Goal: Task Accomplishment & Management: Manage account settings

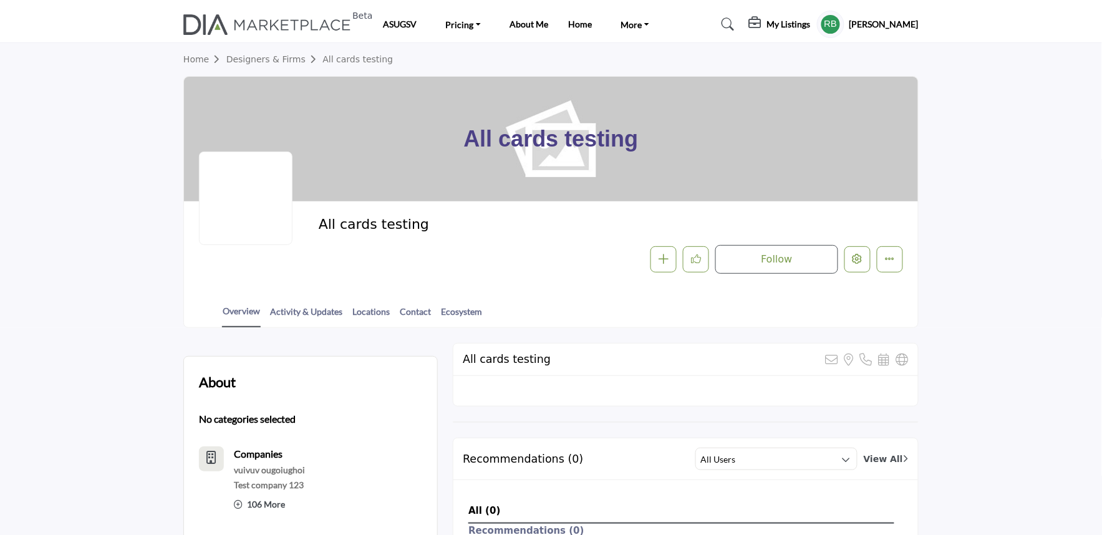
drag, startPoint x: 443, startPoint y: 127, endPoint x: 720, endPoint y: 158, distance: 278.5
click at [720, 158] on div "All cards testing" at bounding box center [551, 139] width 734 height 125
click at [749, 146] on div "All cards testing" at bounding box center [551, 139] width 734 height 125
click at [264, 266] on div "All cards testing Follow Followed Message Recommend Add to My Suppliers - d Cla…" at bounding box center [551, 244] width 704 height 57
click at [517, 272] on div "Follow Followed Message Recommend Add to My Suppliers - d Claim Listing Report …" at bounding box center [698, 259] width 409 height 29
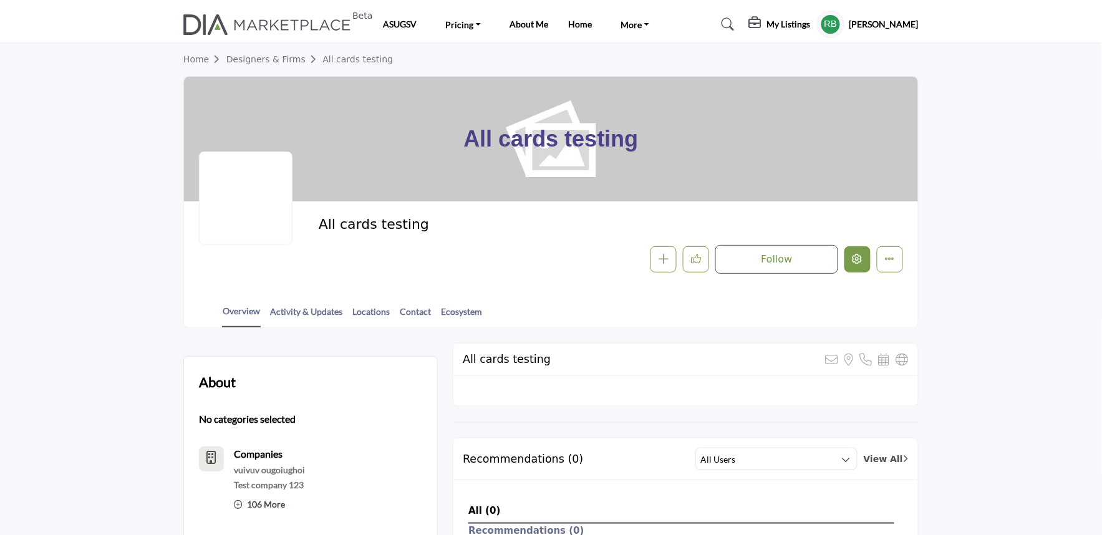
click at [852, 270] on button "Edit company" at bounding box center [857, 259] width 26 height 26
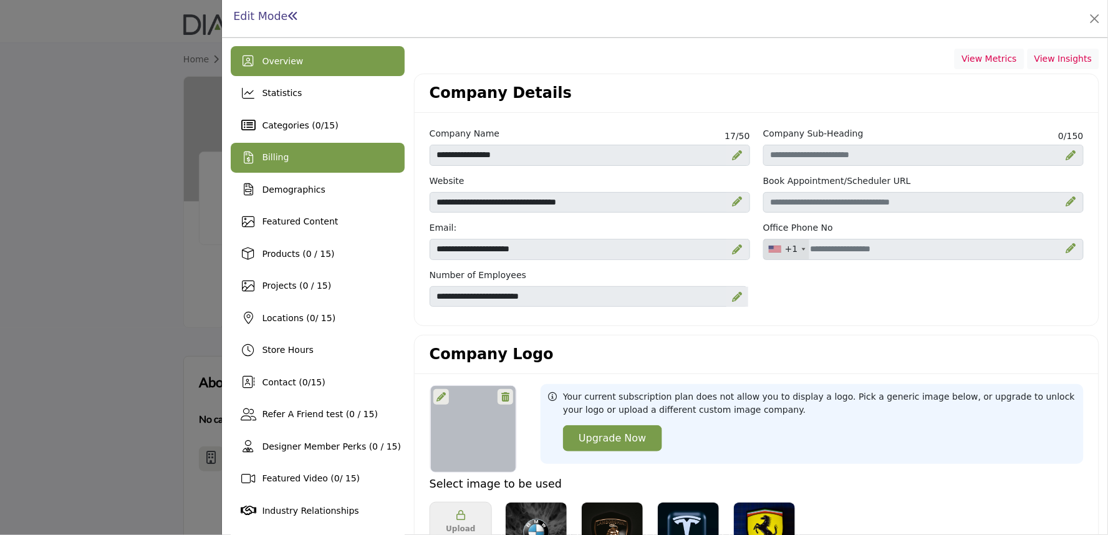
click at [299, 172] on div "Billing" at bounding box center [318, 158] width 174 height 30
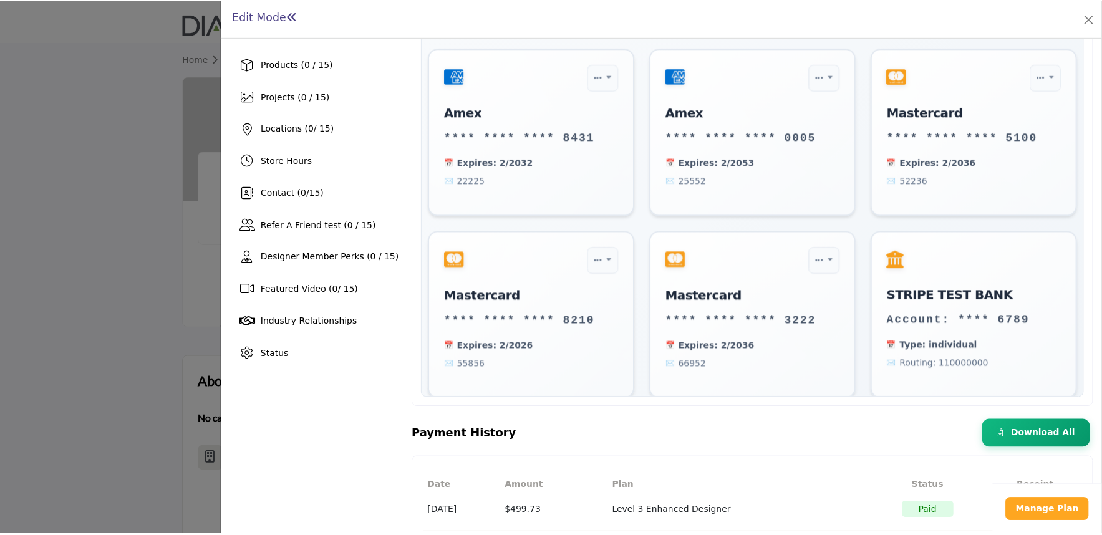
scroll to position [259, 0]
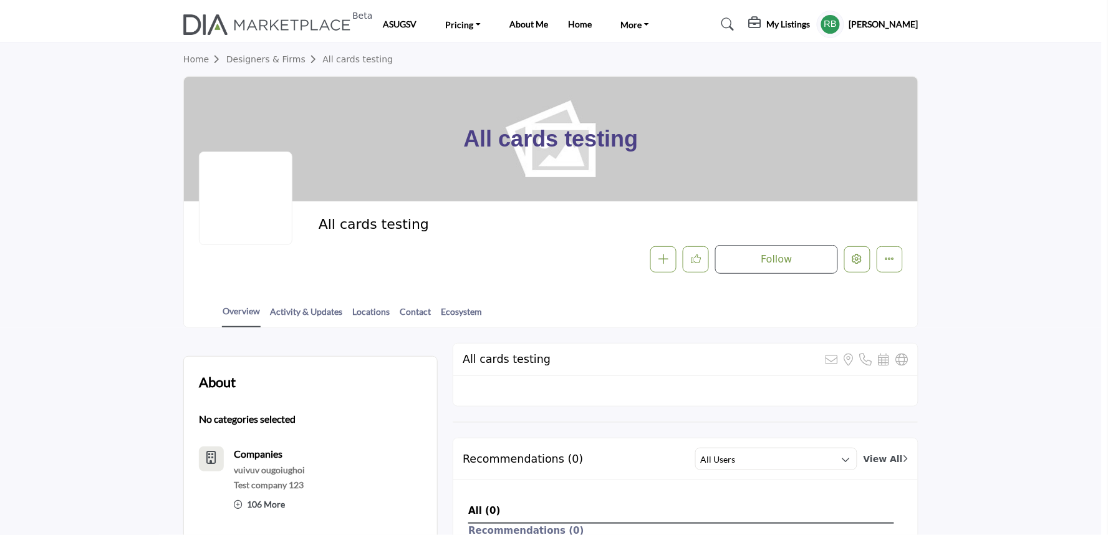
click at [180, 284] on div at bounding box center [554, 267] width 1108 height 535
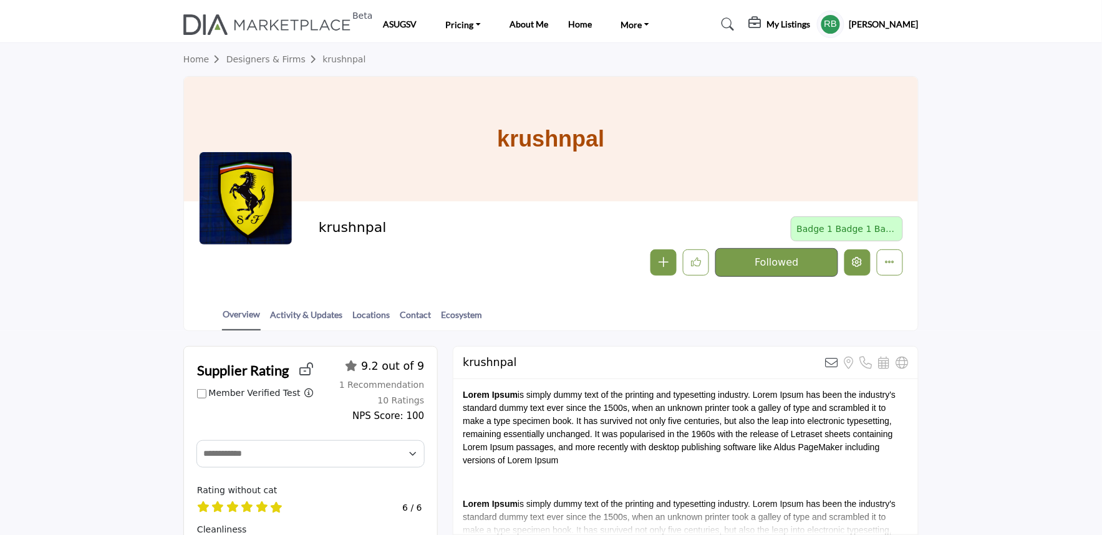
click at [856, 271] on button "Edit company" at bounding box center [857, 262] width 26 height 26
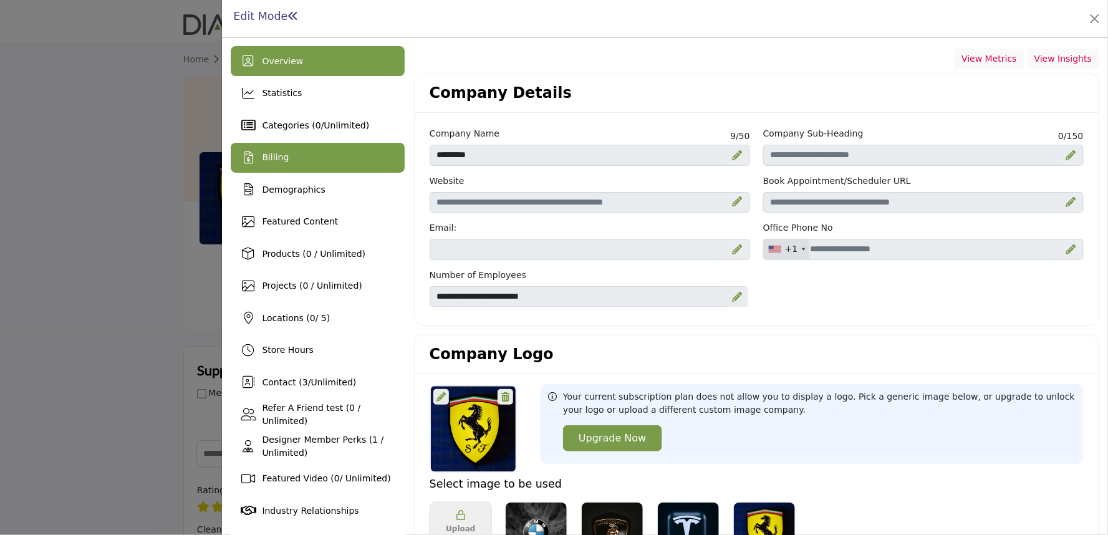
click at [258, 163] on div "Billing" at bounding box center [318, 158] width 174 height 30
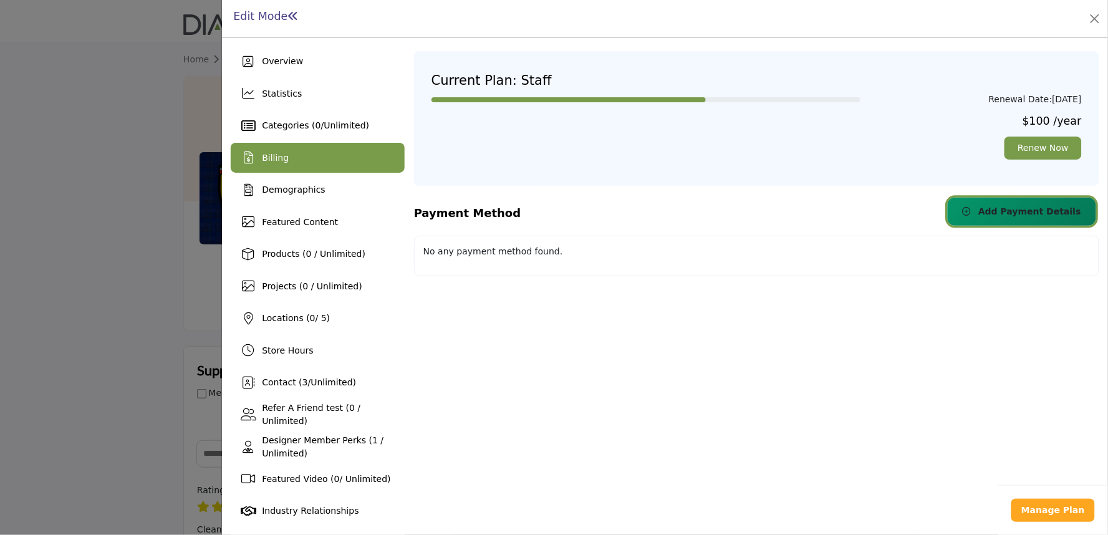
click at [971, 211] on icon "button" at bounding box center [967, 211] width 9 height 9
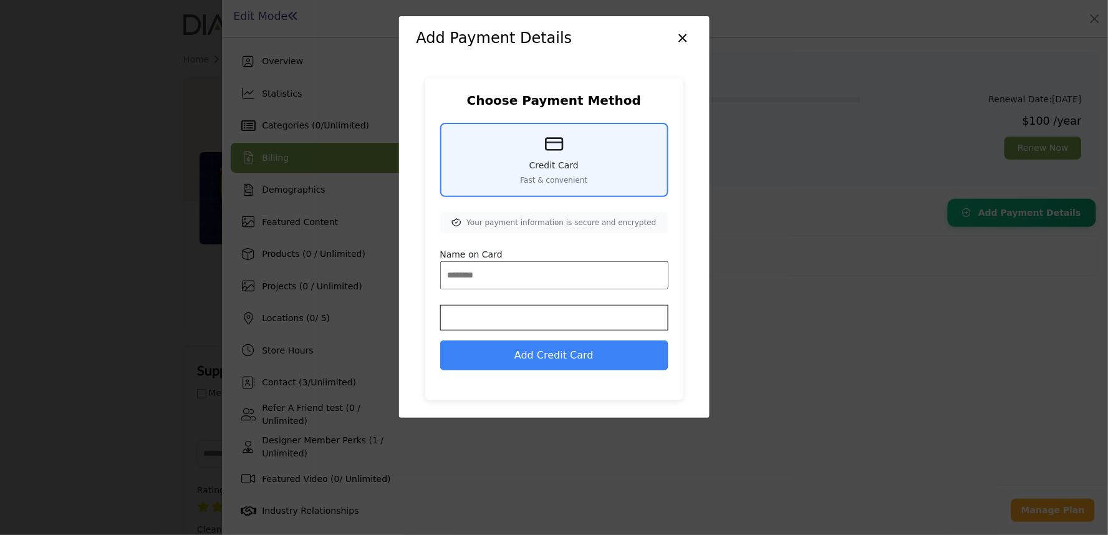
click at [486, 264] on input "Name on Card" at bounding box center [554, 275] width 228 height 28
type input "*********"
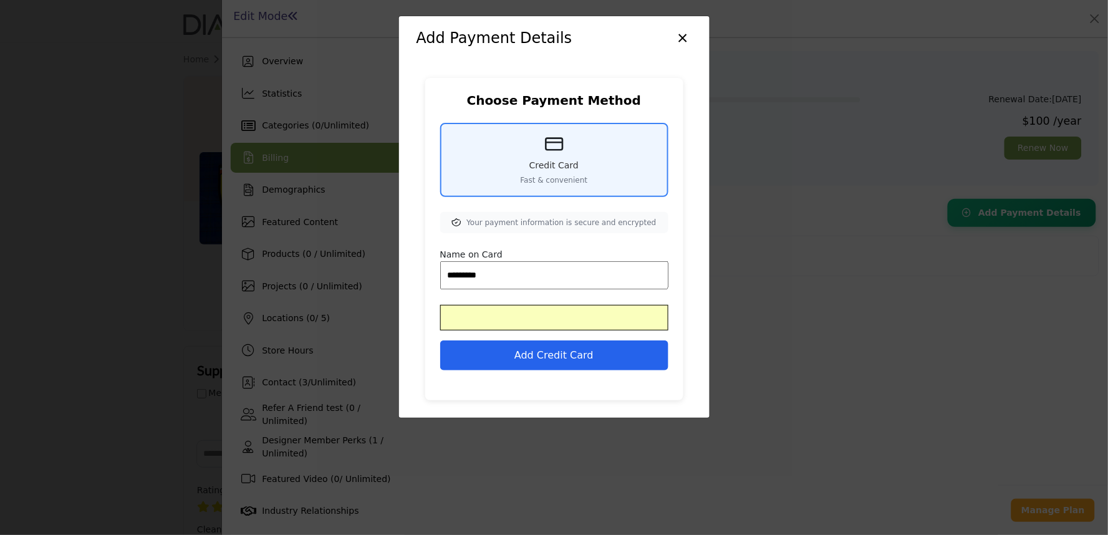
click at [552, 357] on button "Add Credit Card" at bounding box center [554, 355] width 228 height 30
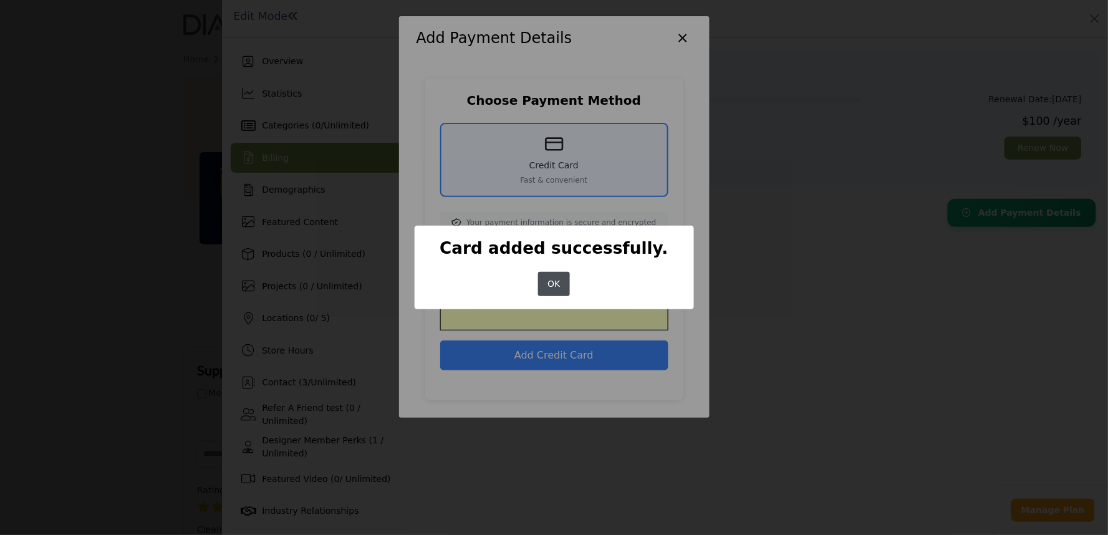
click at [552, 285] on button "OK" at bounding box center [554, 284] width 32 height 24
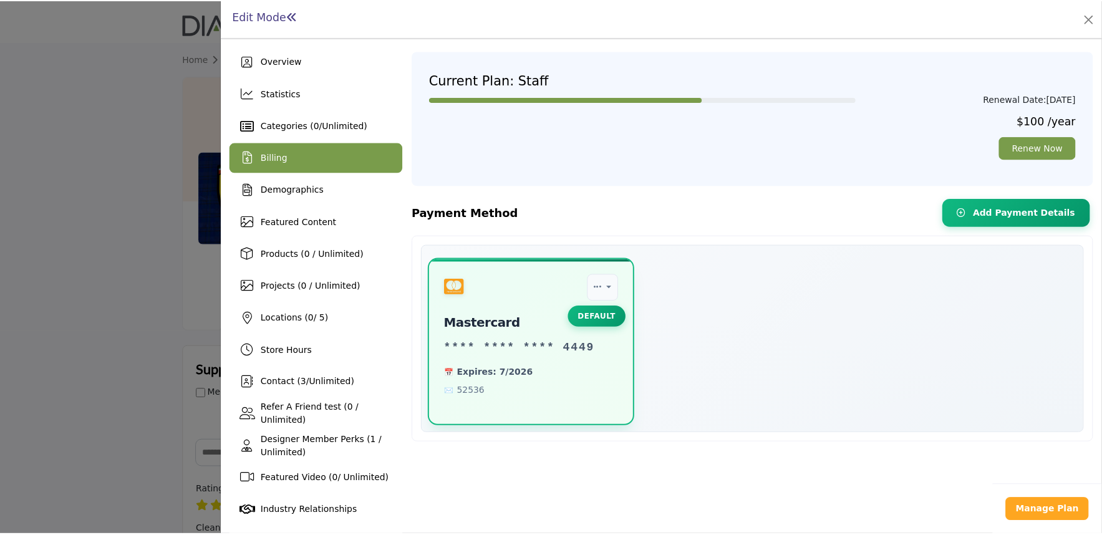
scroll to position [31, 0]
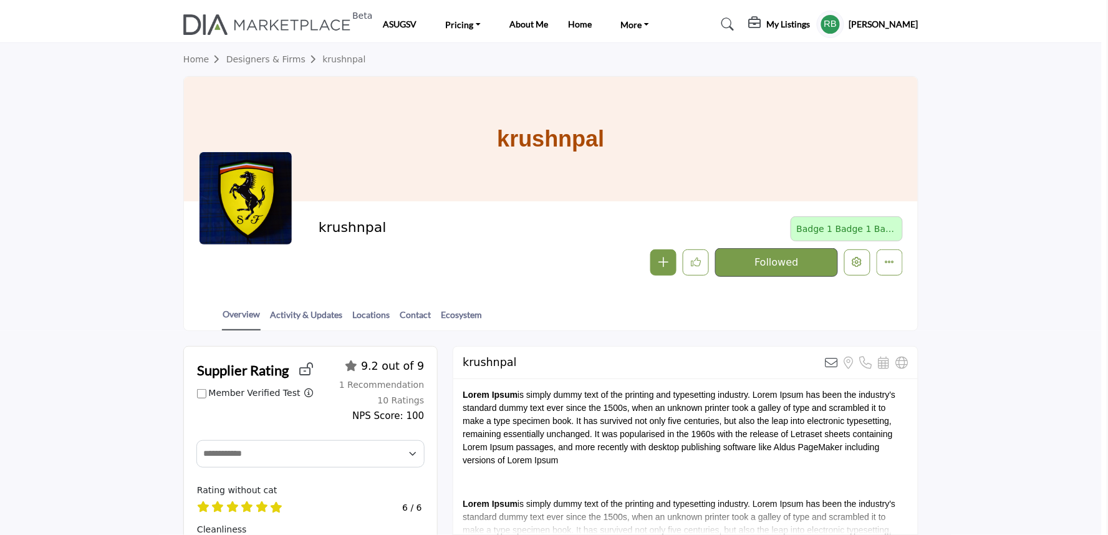
click at [33, 329] on div at bounding box center [554, 267] width 1108 height 535
